Goal: Transaction & Acquisition: Purchase product/service

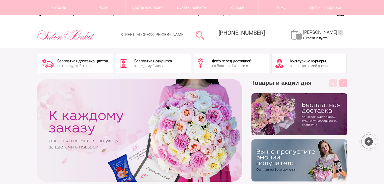
scroll to position [202, 0]
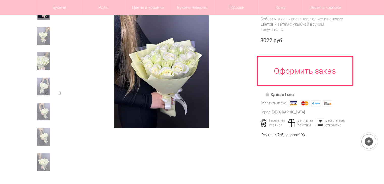
scroll to position [76, 0]
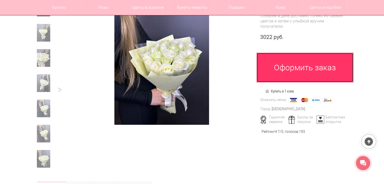
click at [297, 71] on link "Оформить заказ" at bounding box center [304, 68] width 97 height 30
